Goal: Entertainment & Leisure: Consume media (video, audio)

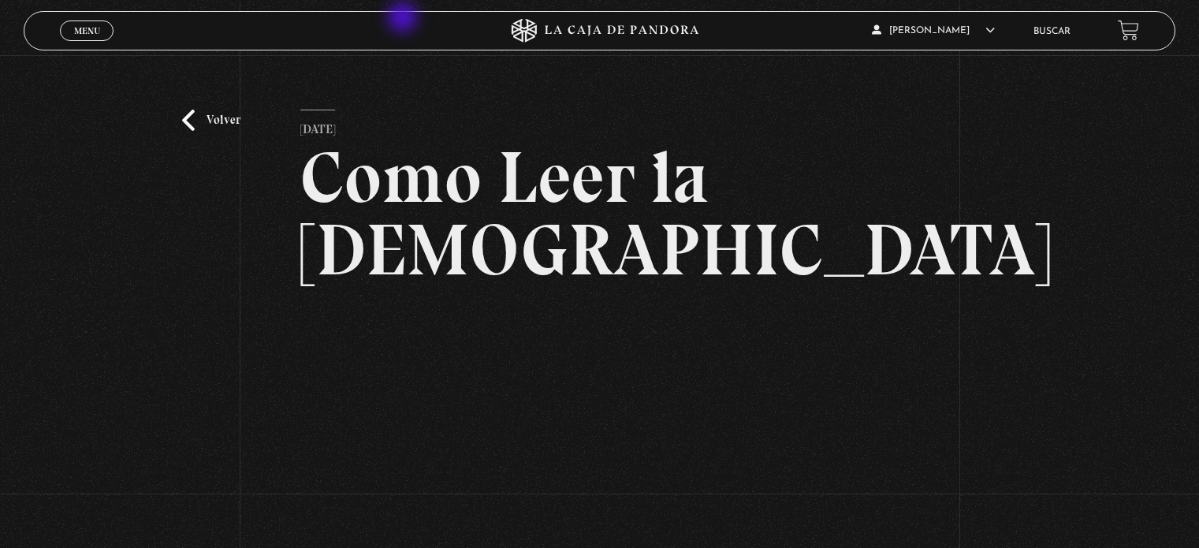
scroll to position [192, 0]
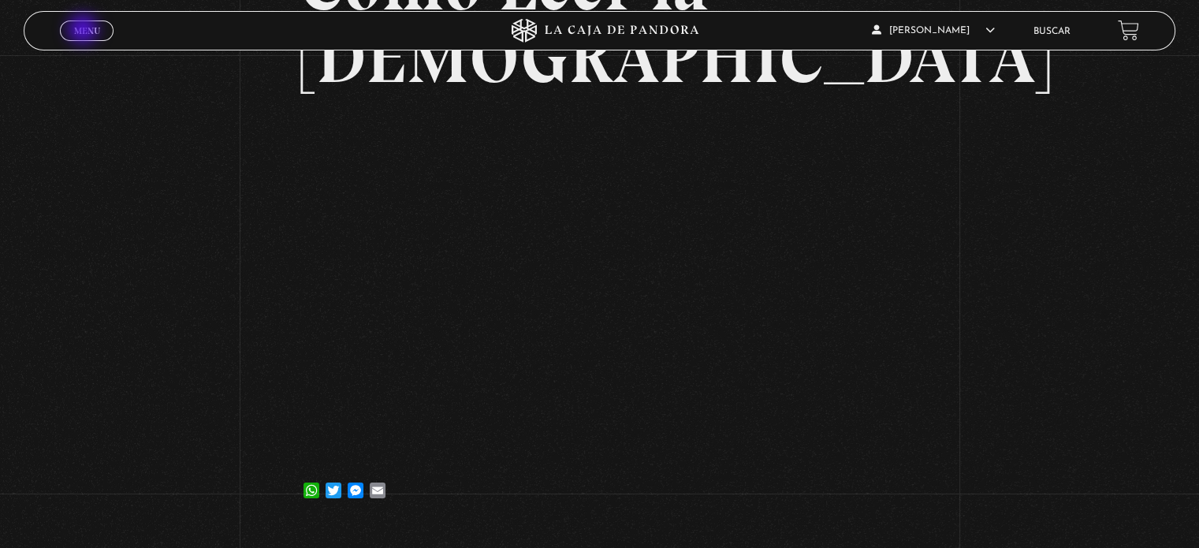
click at [84, 31] on span "Menu" at bounding box center [87, 30] width 26 height 9
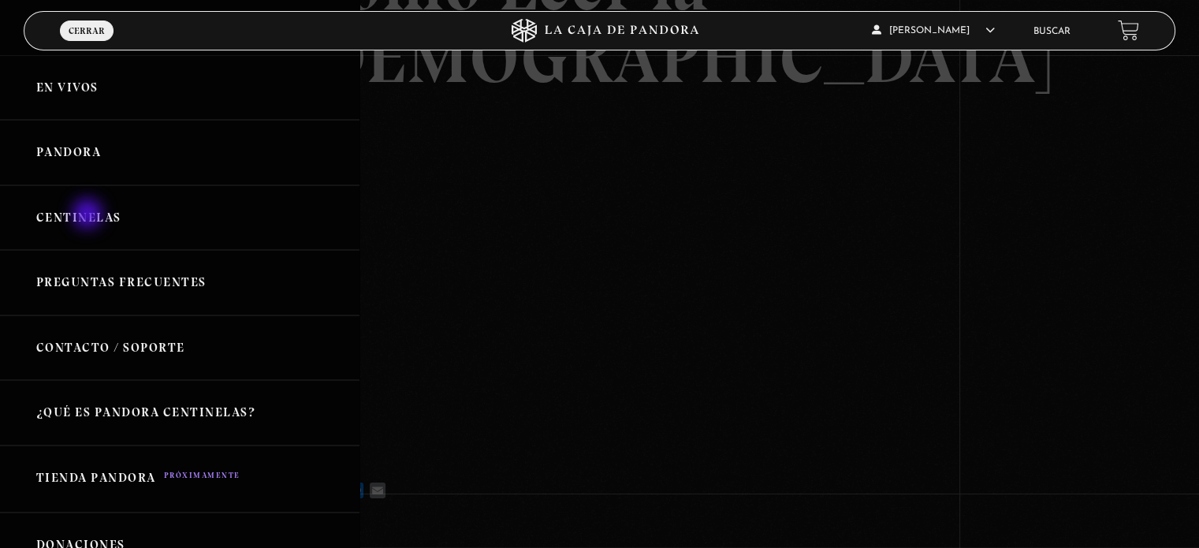
click at [89, 215] on link "Centinelas" at bounding box center [179, 217] width 359 height 65
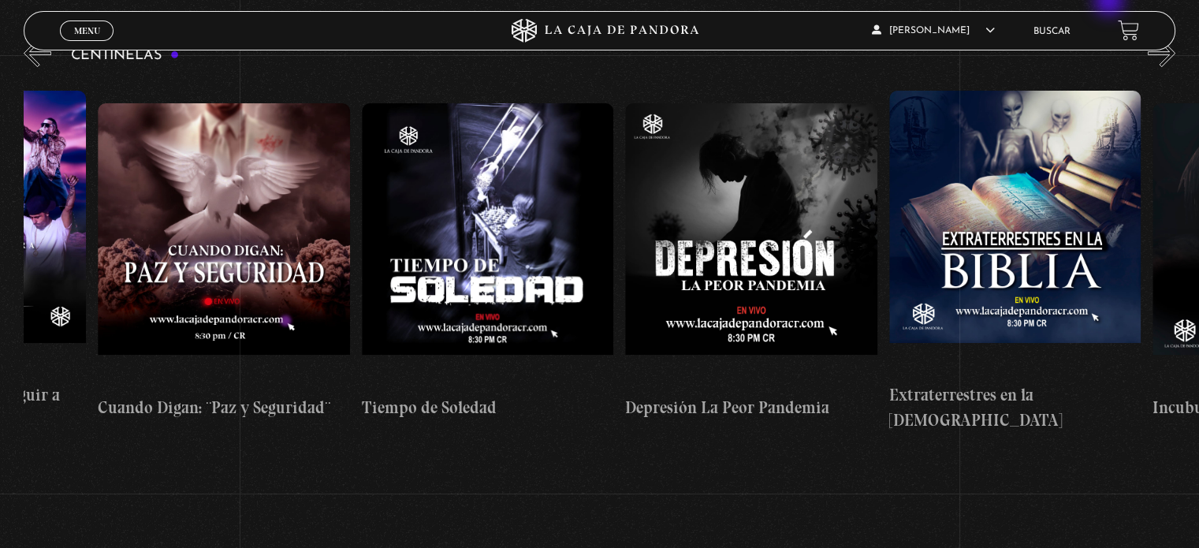
scroll to position [0, 7041]
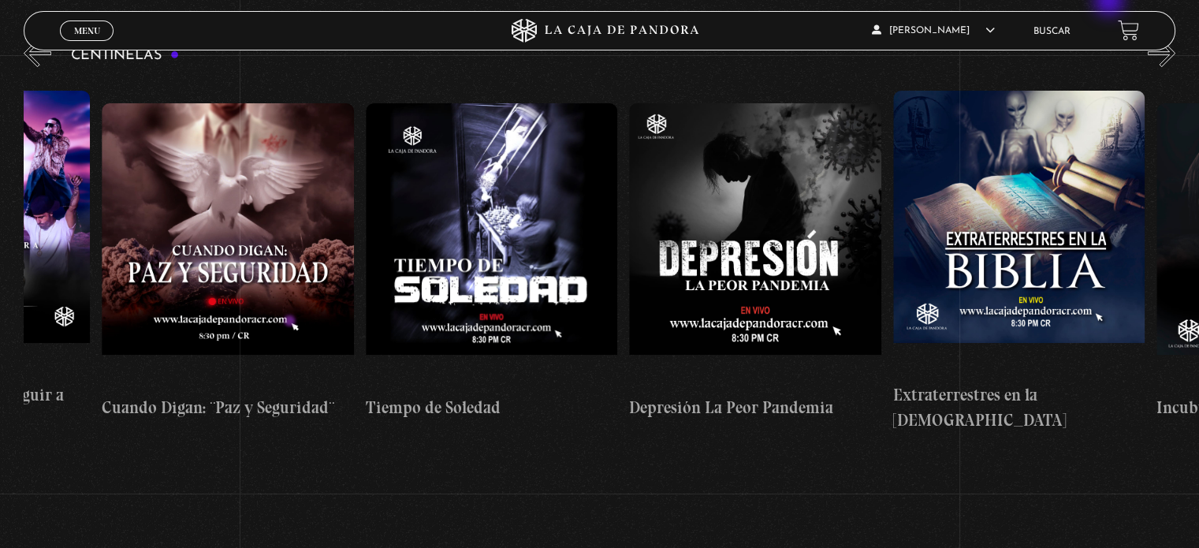
click at [763, 191] on figure at bounding box center [754, 245] width 251 height 284
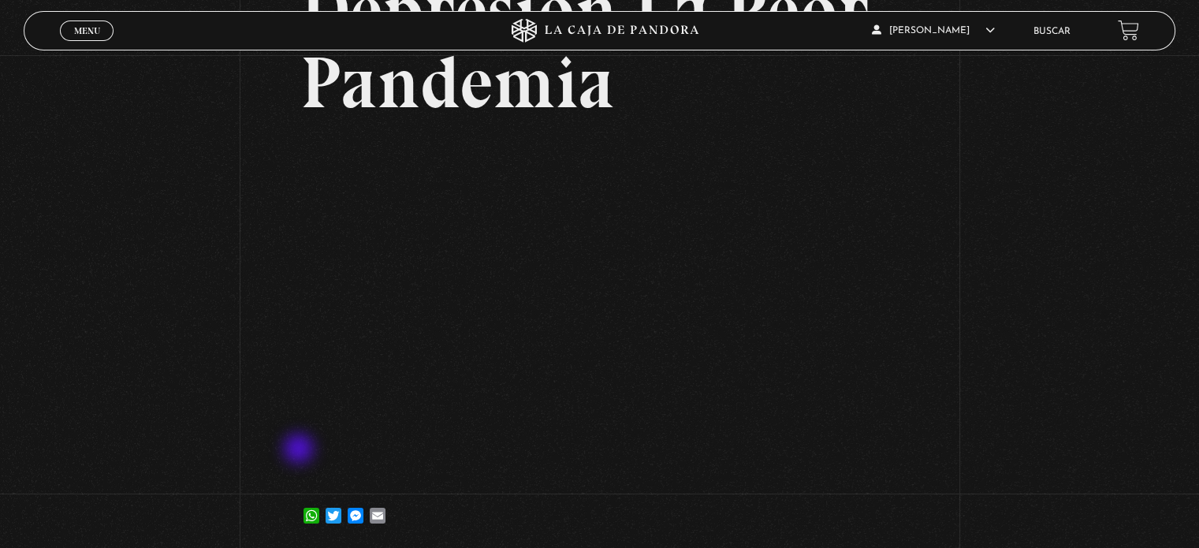
scroll to position [193, 0]
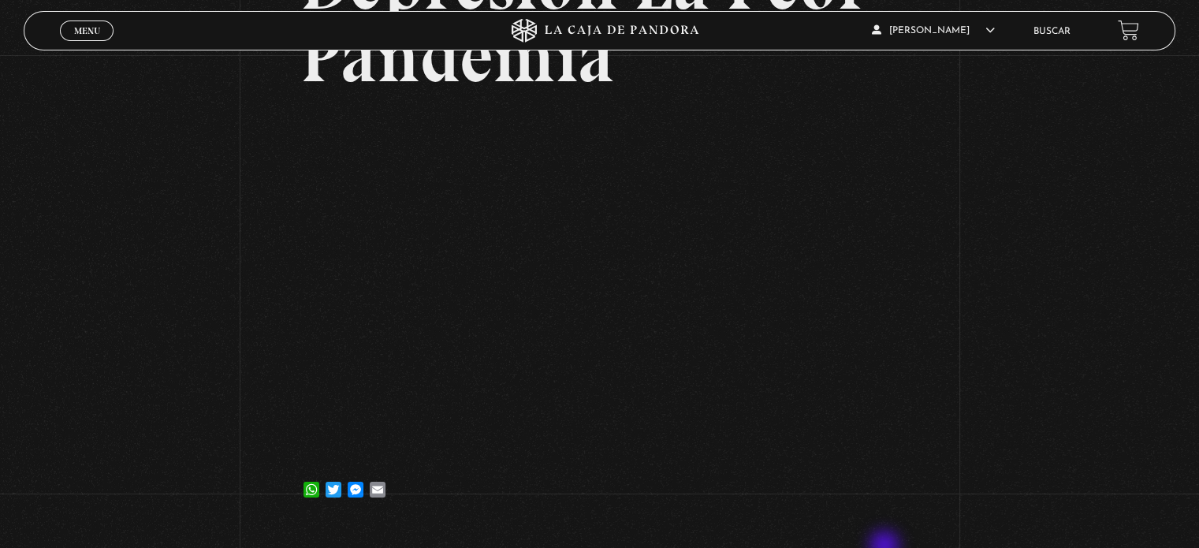
click at [1087, 438] on div "Volver [DATE] Depresión La Peor Pandemia WhatsApp Twitter Messenger Email" at bounding box center [599, 194] width 1199 height 664
